Goal: Transaction & Acquisition: Purchase product/service

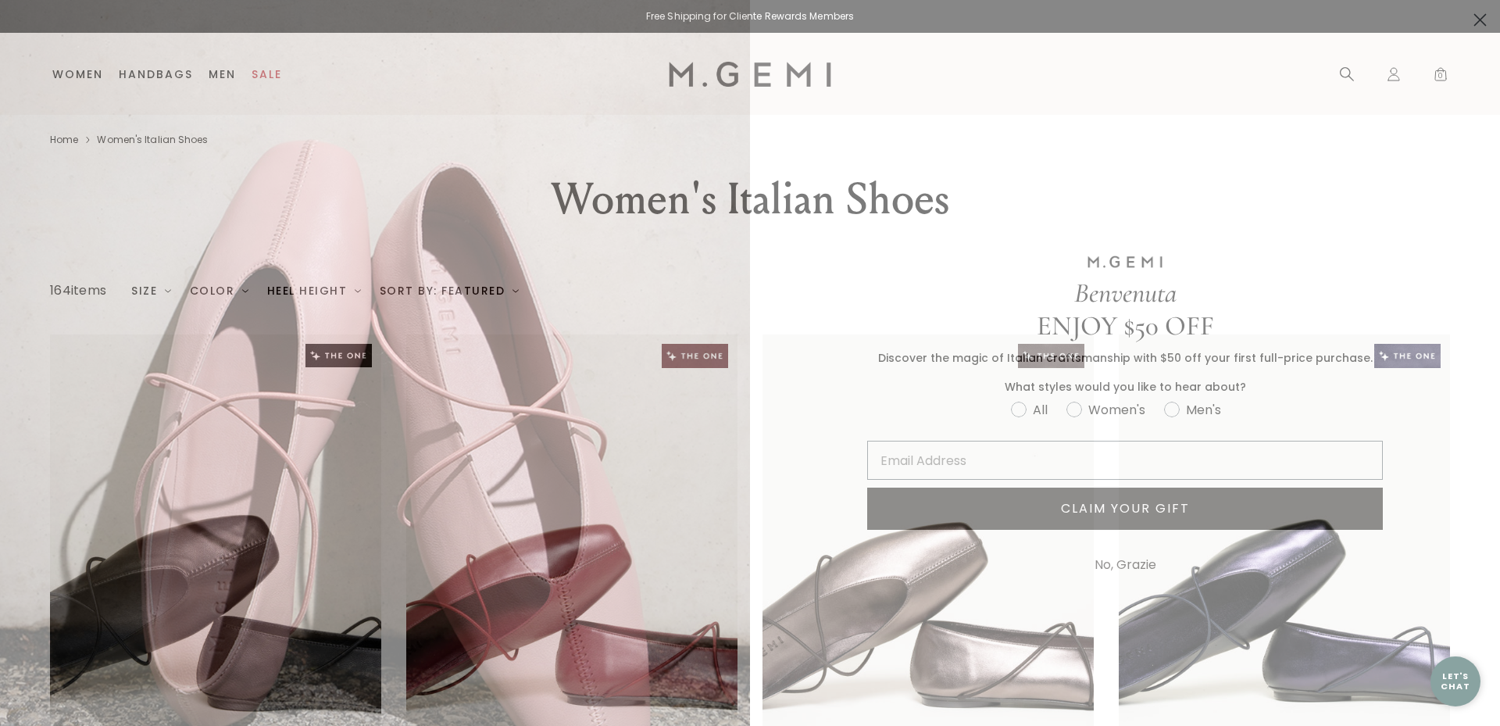
click at [1467, 20] on circle "Close dialog" at bounding box center [1480, 20] width 26 height 26
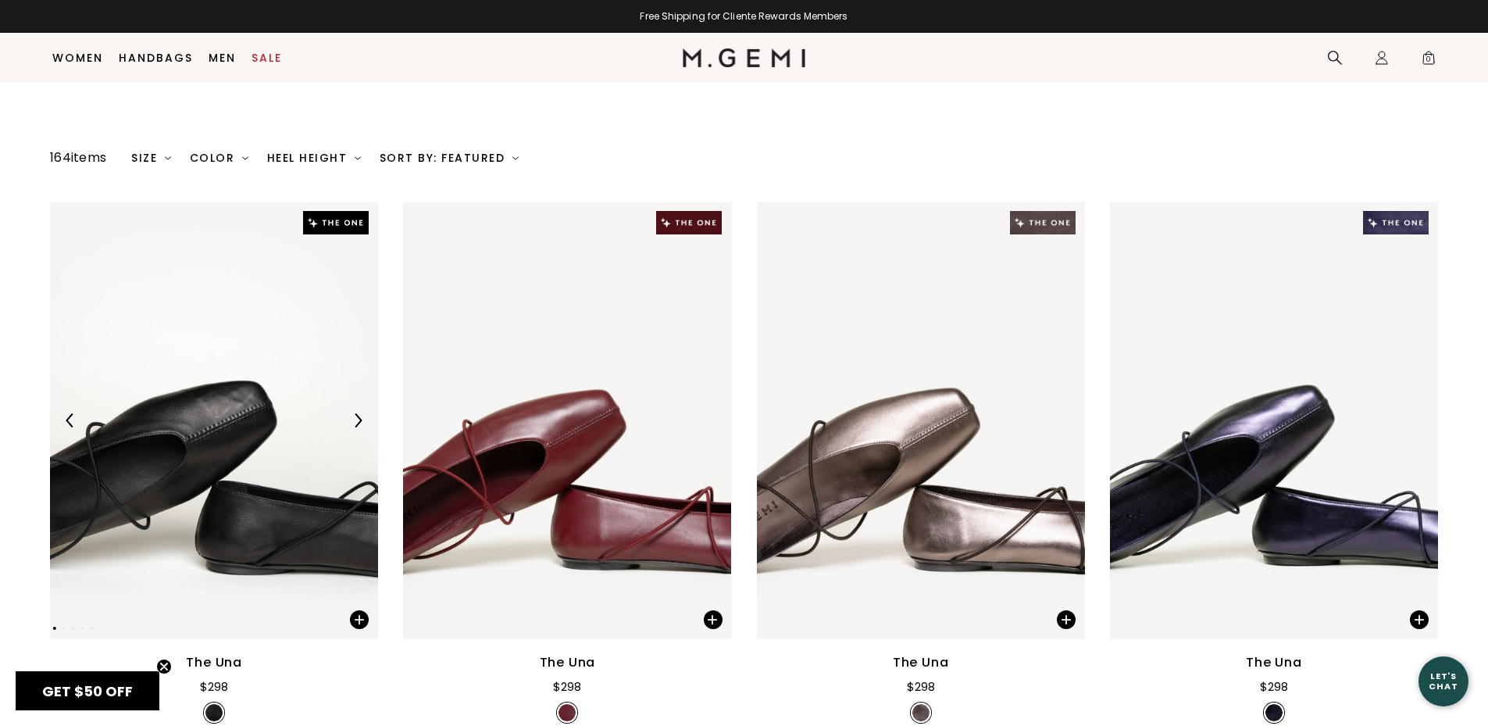
scroll to position [548, 0]
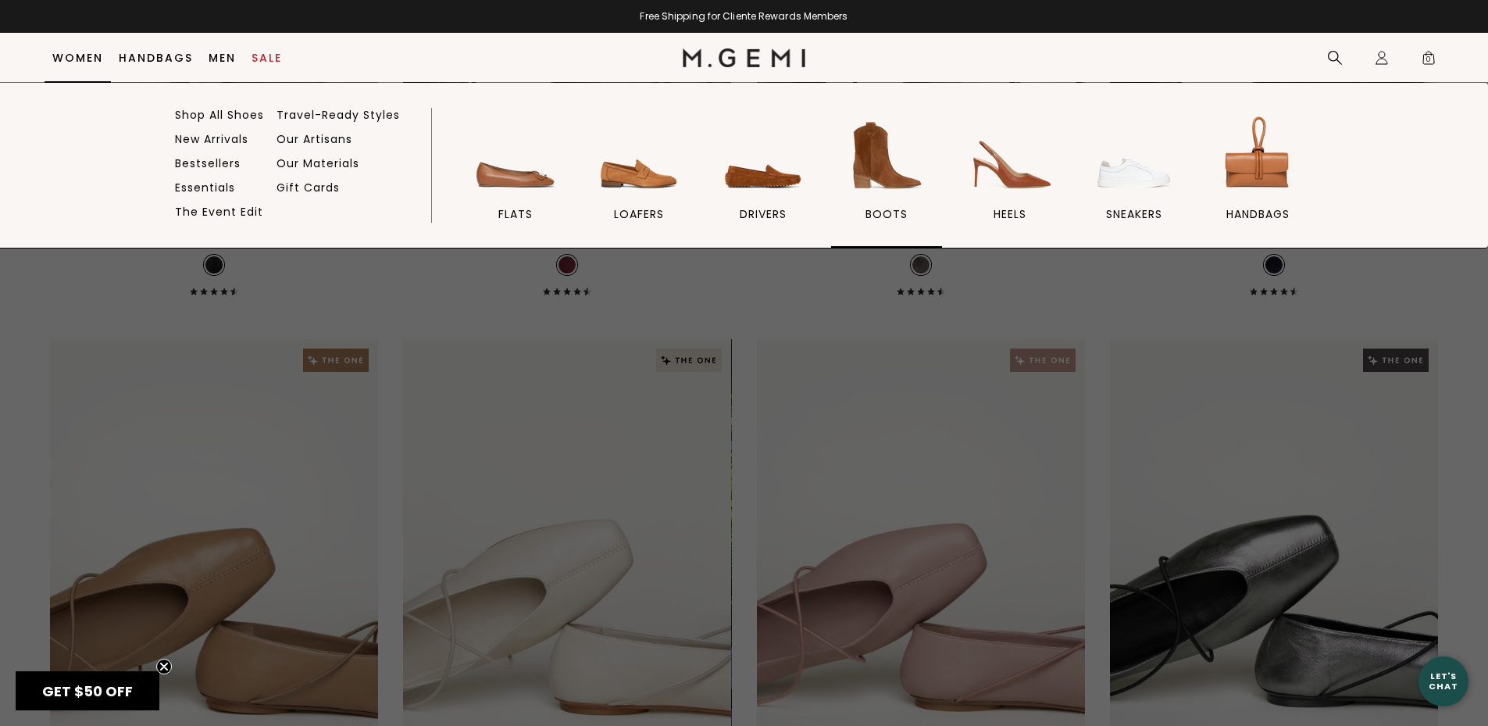
click at [903, 221] on link "BOOTS" at bounding box center [886, 180] width 111 height 136
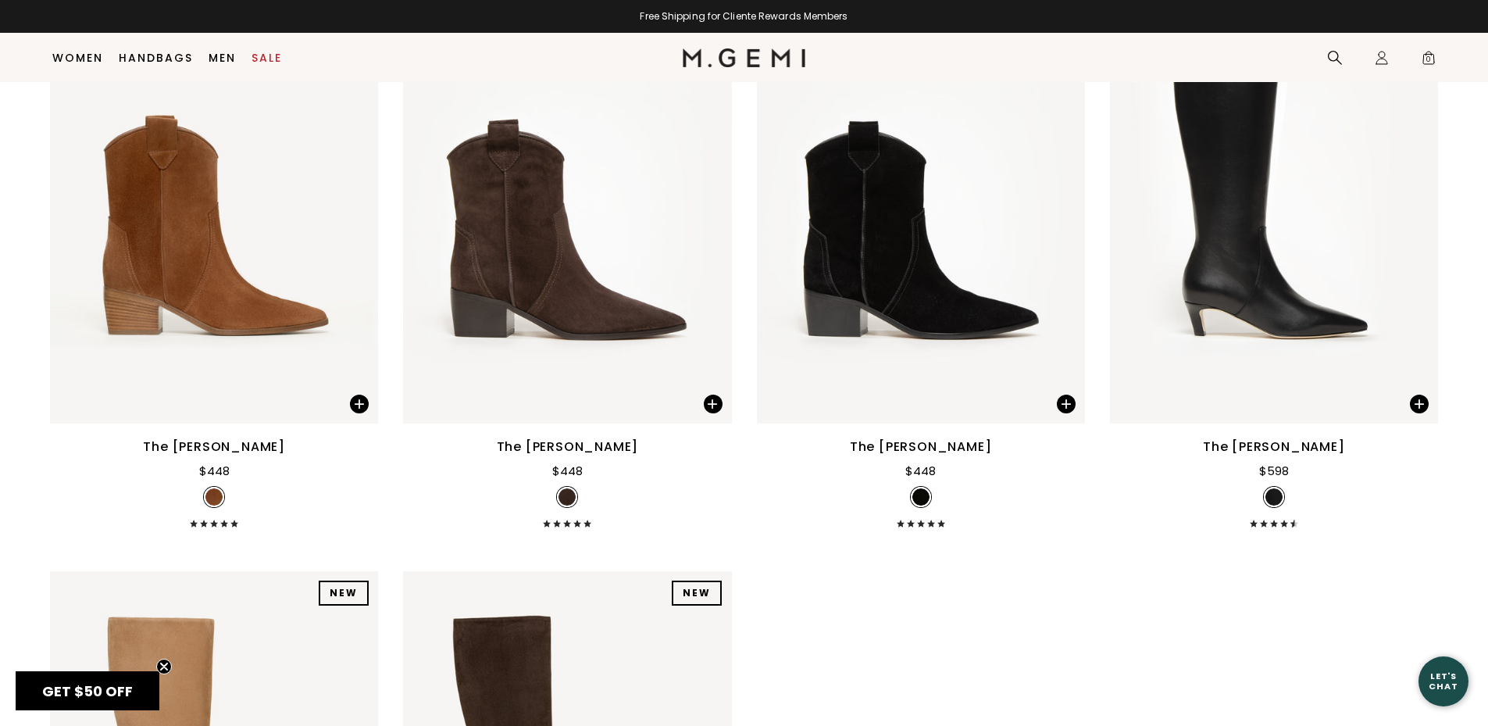
scroll to position [2467, 0]
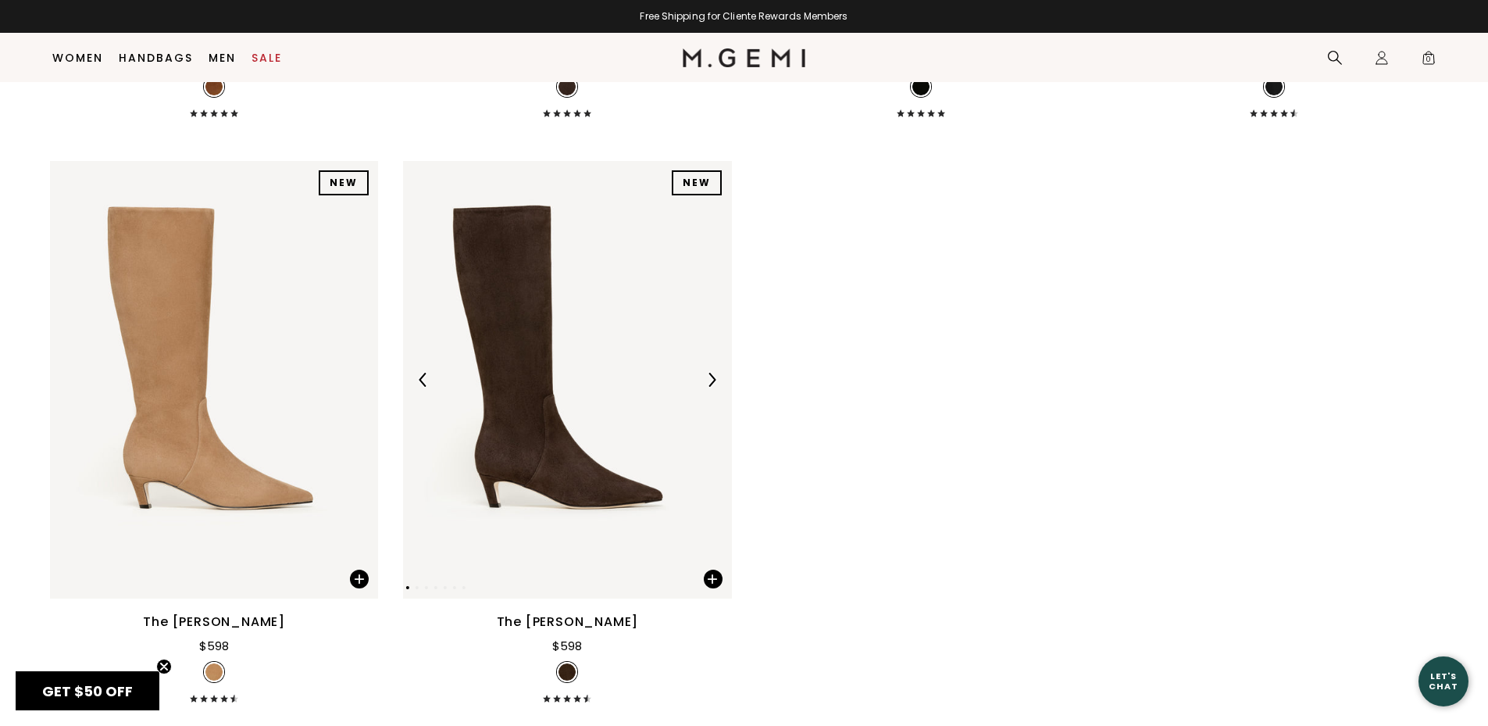
click at [491, 292] on img at bounding box center [567, 380] width 328 height 438
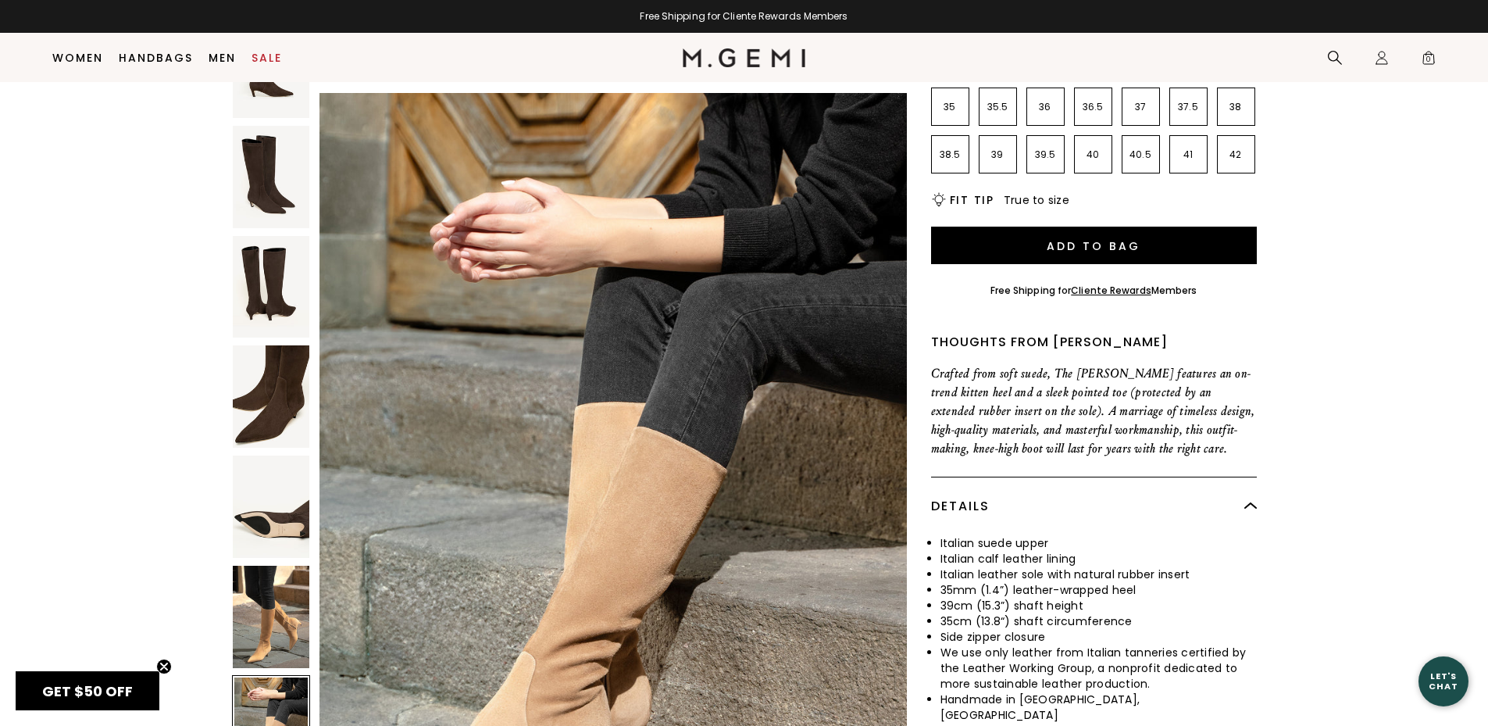
scroll to position [358, 0]
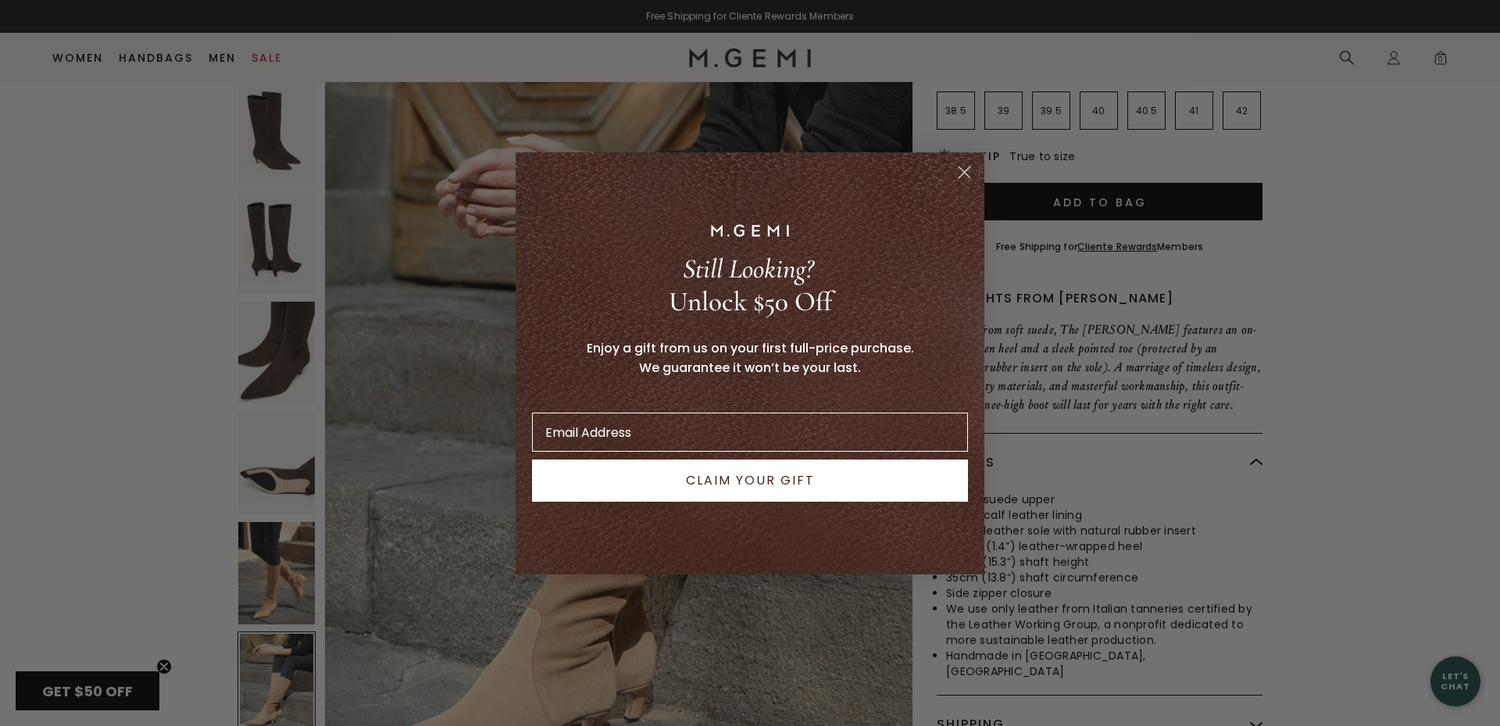
click at [970, 166] on circle "Close dialog" at bounding box center [965, 172] width 26 height 26
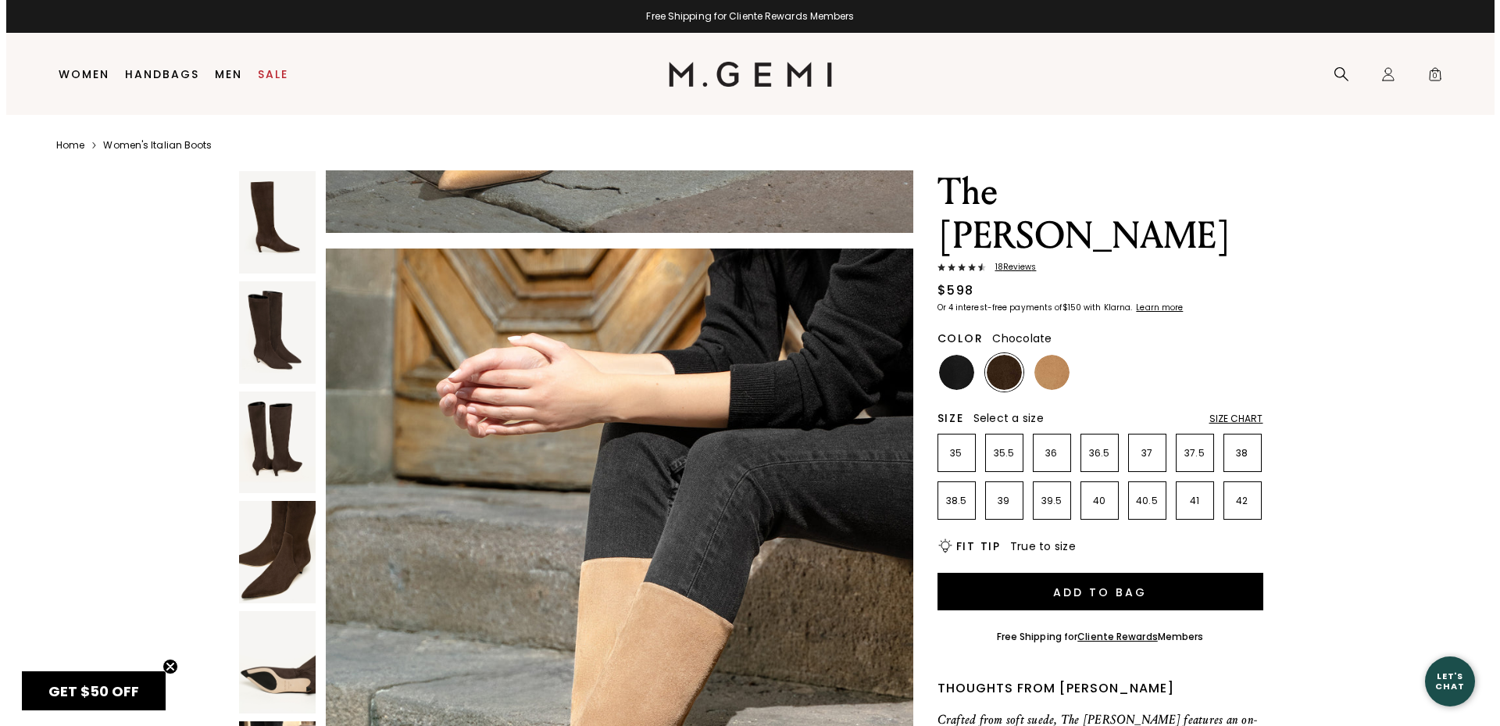
scroll to position [0, 0]
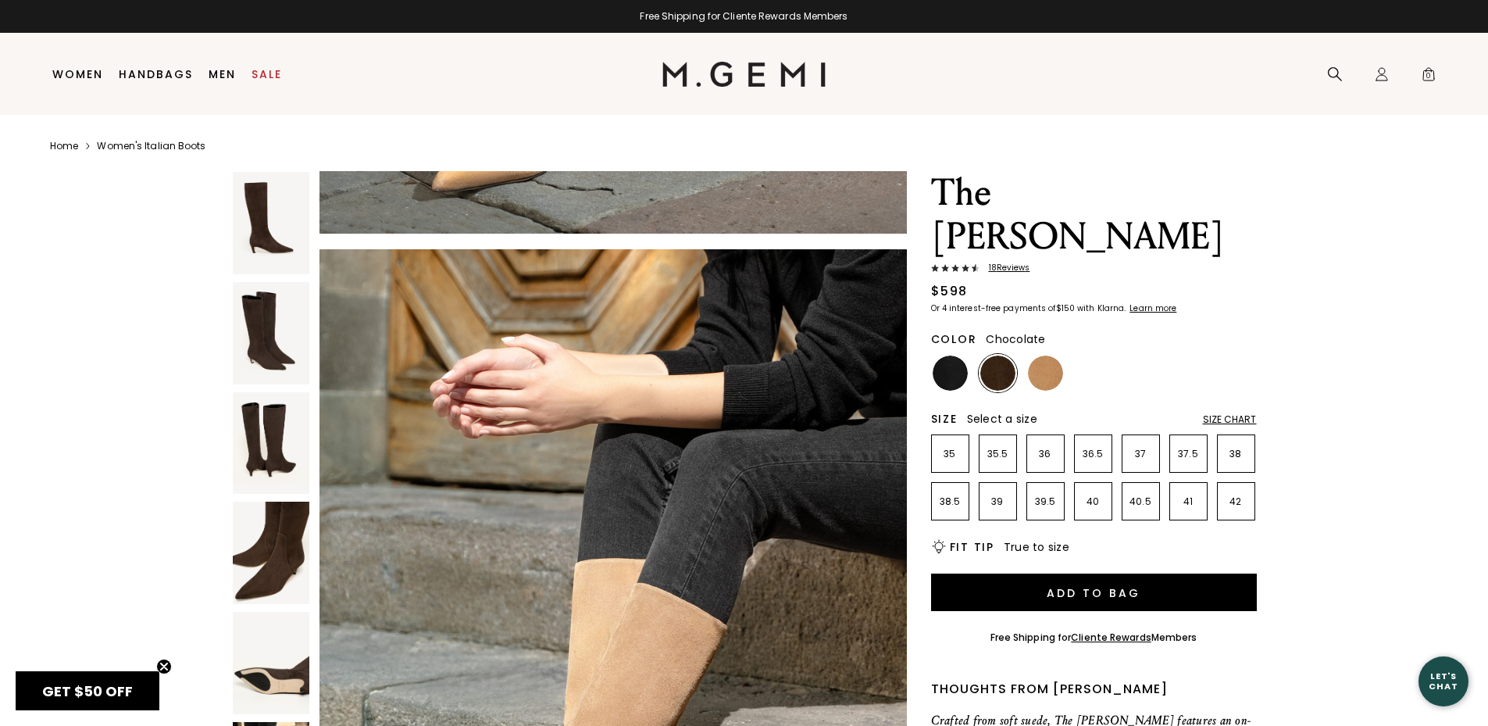
click at [819, 68] on img at bounding box center [744, 74] width 163 height 25
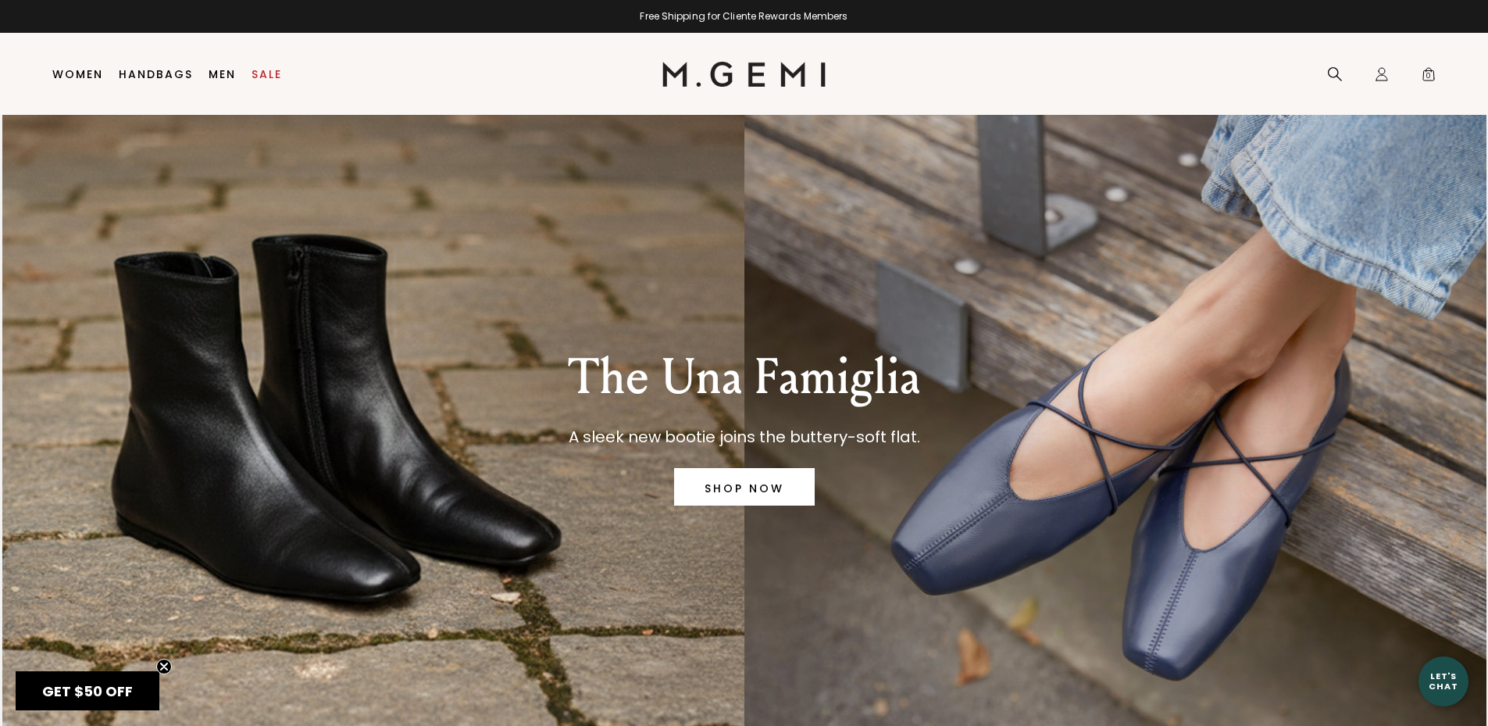
click at [591, 373] on p "The Una Famiglia" at bounding box center [744, 377] width 352 height 56
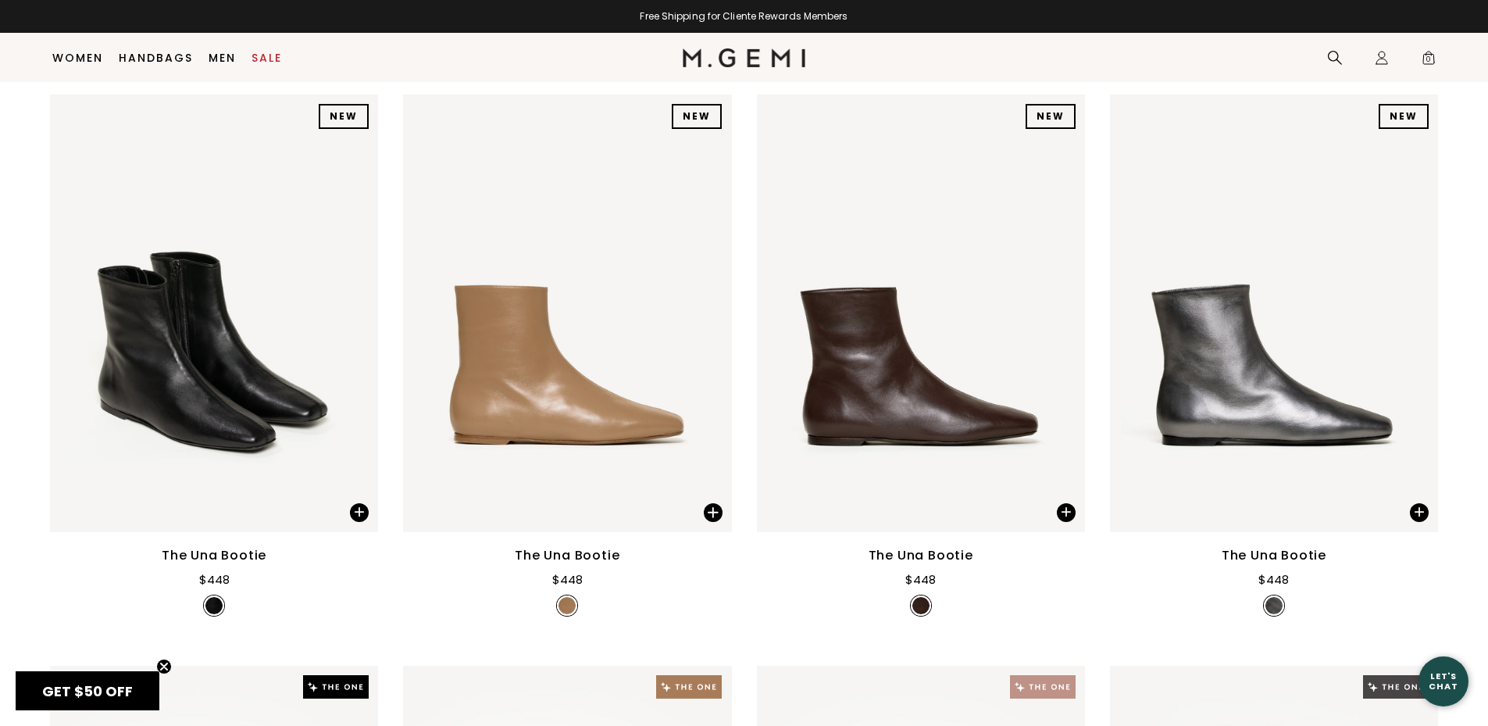
scroll to position [547, 0]
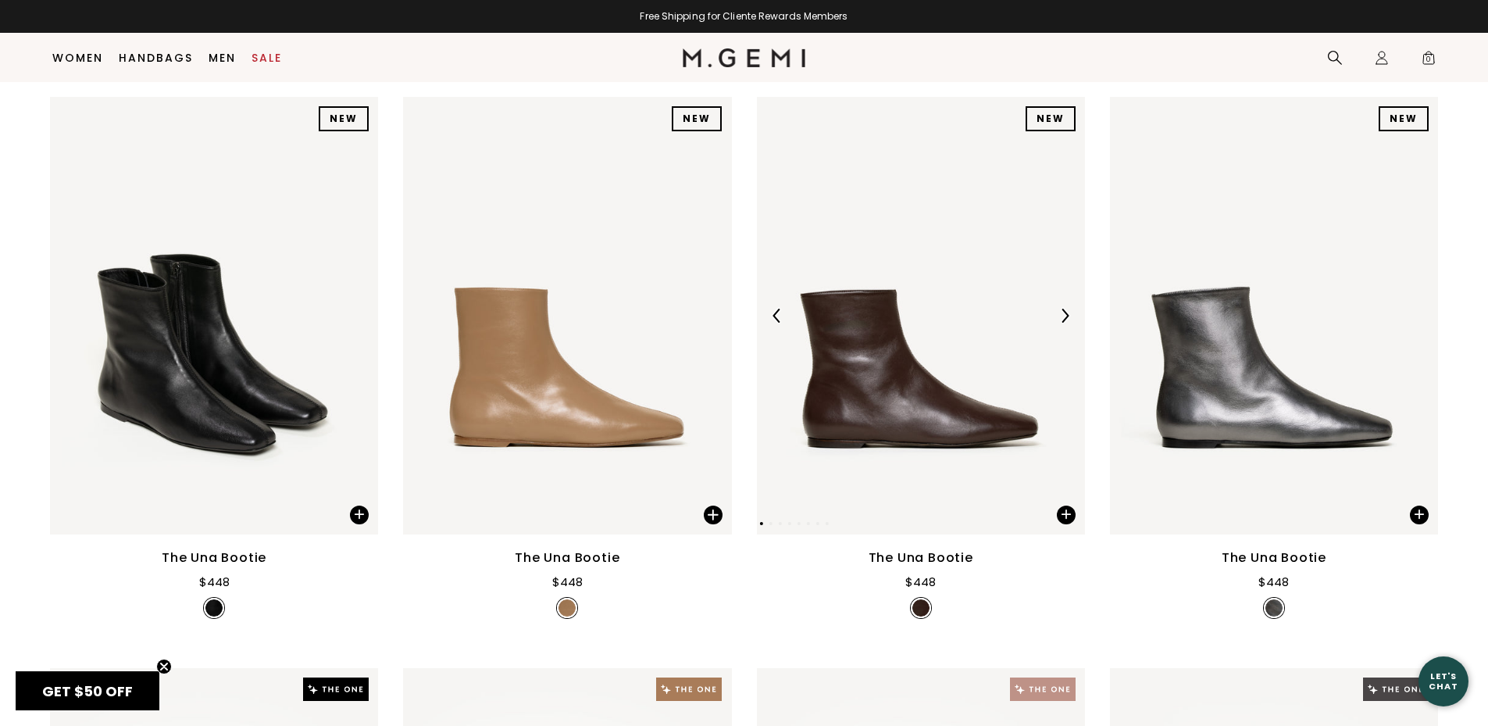
click at [888, 429] on img at bounding box center [921, 316] width 328 height 438
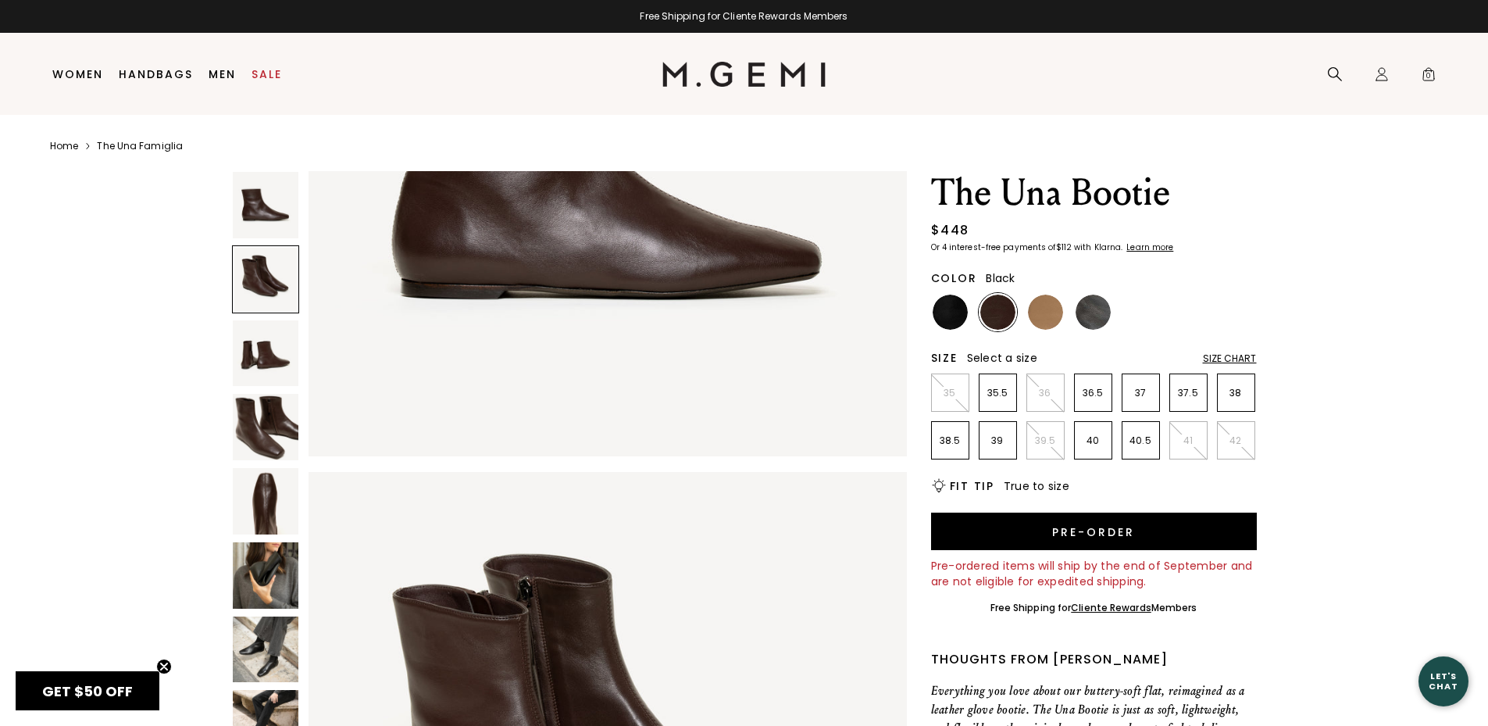
click at [949, 309] on img at bounding box center [950, 312] width 35 height 35
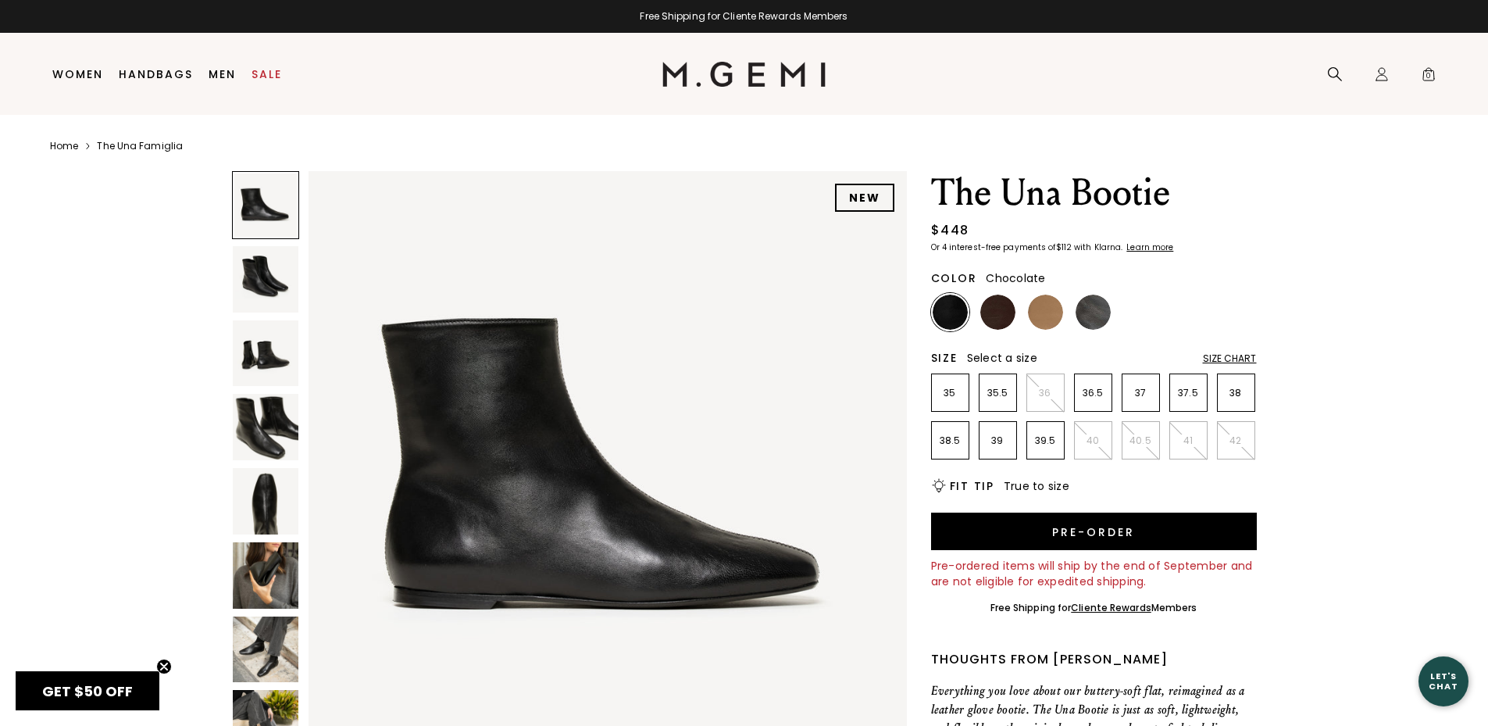
click at [1000, 317] on img at bounding box center [998, 312] width 35 height 35
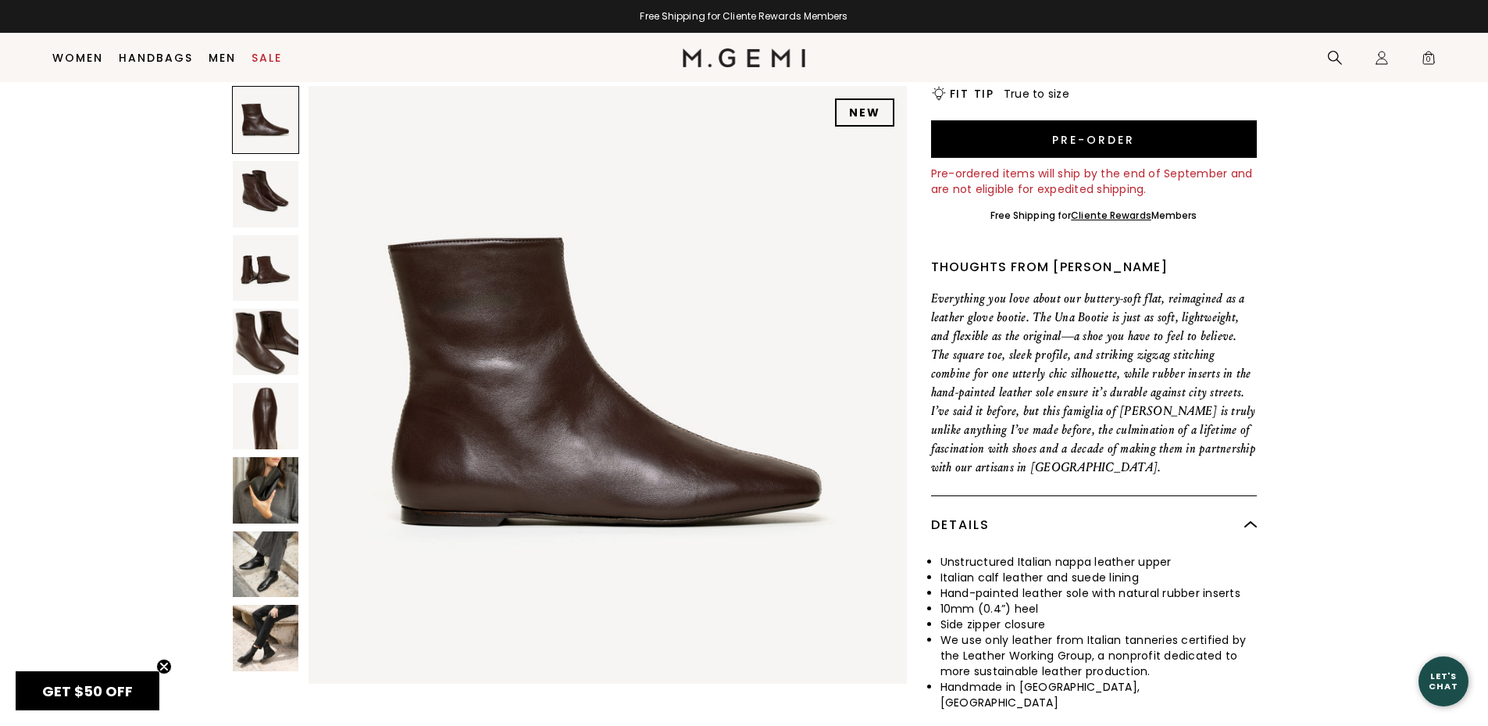
scroll to position [357, 0]
